Goal: Navigation & Orientation: Find specific page/section

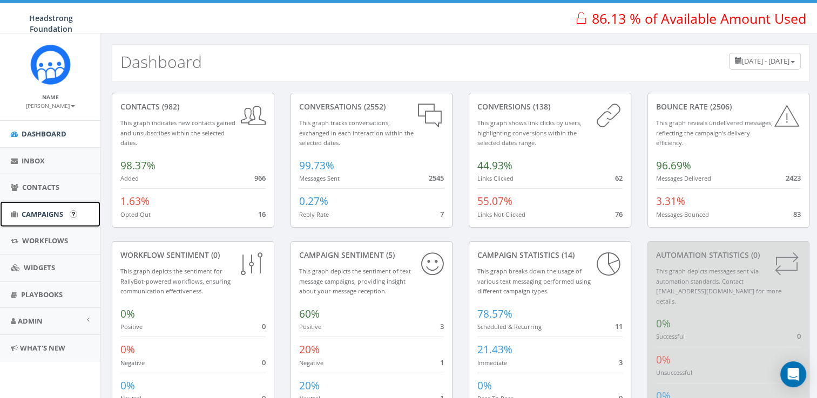
click at [30, 206] on link "Campaigns" at bounding box center [50, 214] width 100 height 26
